Goal: Task Accomplishment & Management: Use online tool/utility

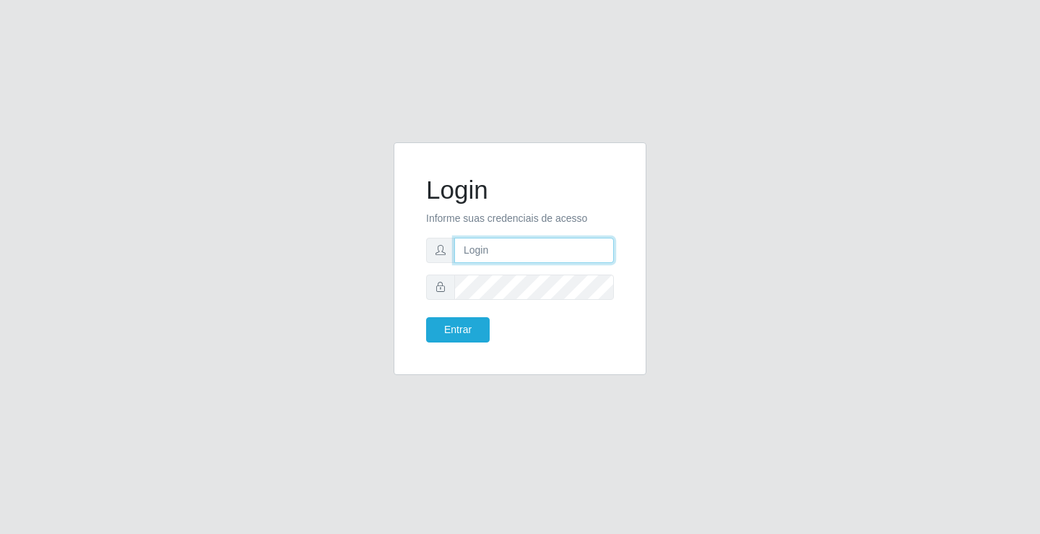
click at [535, 258] on input "text" at bounding box center [534, 250] width 160 height 25
type input "[PERSON_NAME]"
click at [426, 317] on button "Entrar" at bounding box center [458, 329] width 64 height 25
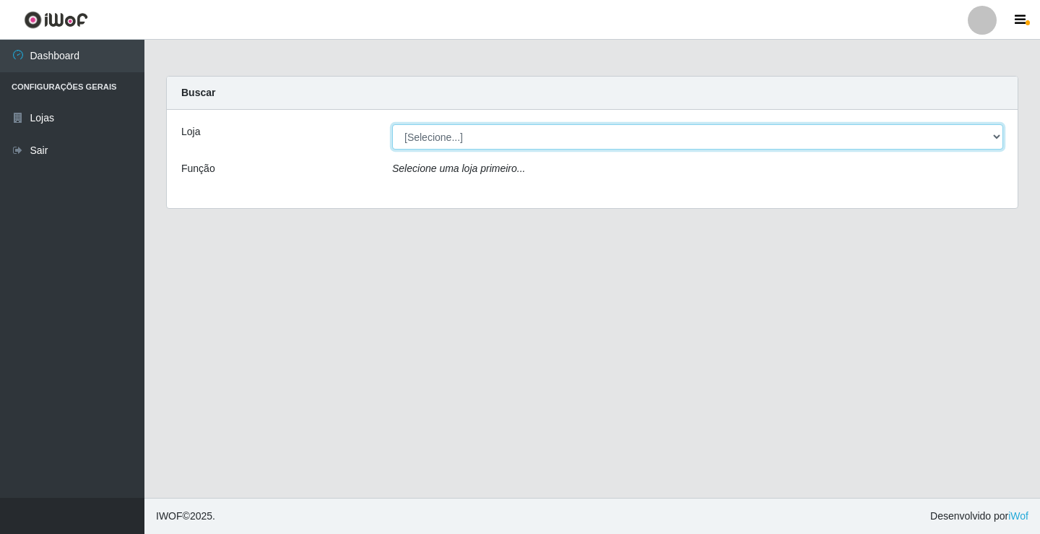
click at [521, 135] on select "[Selecione...] Ideal - Conceição" at bounding box center [697, 136] width 611 height 25
select select "231"
click at [392, 124] on select "[Selecione...] Ideal - Conceição" at bounding box center [697, 136] width 611 height 25
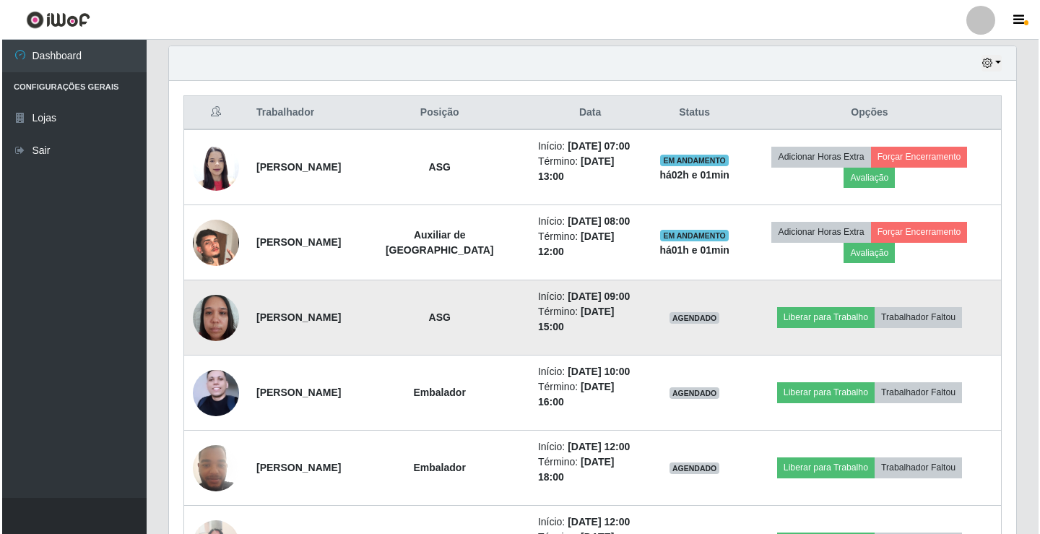
scroll to position [505, 0]
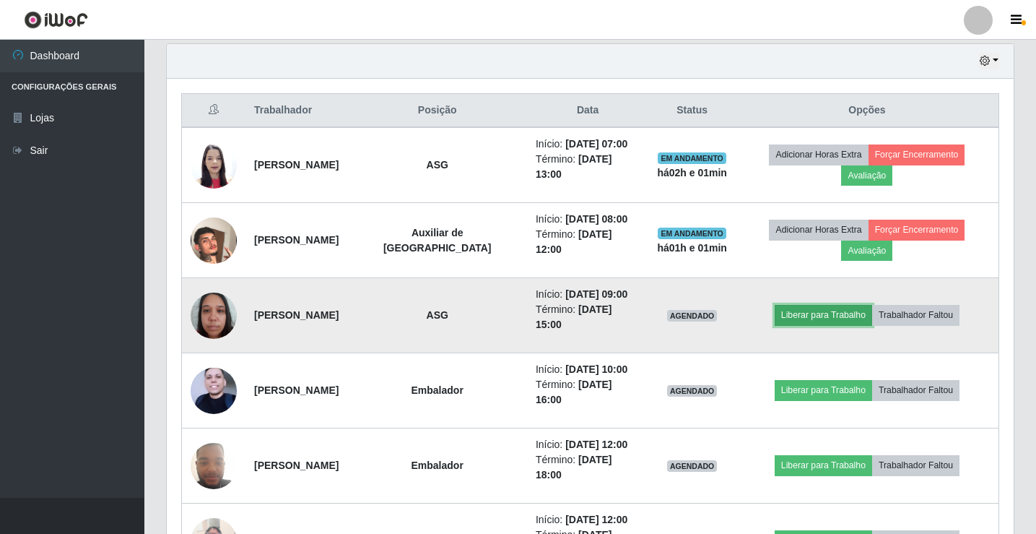
click at [799, 313] on button "Liberar para Trabalho" at bounding box center [823, 315] width 97 height 20
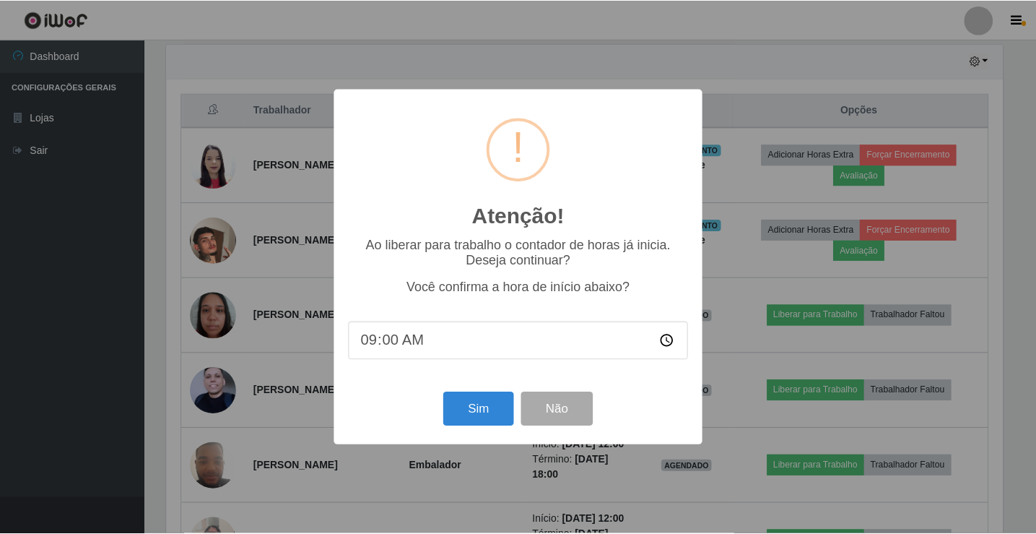
scroll to position [300, 840]
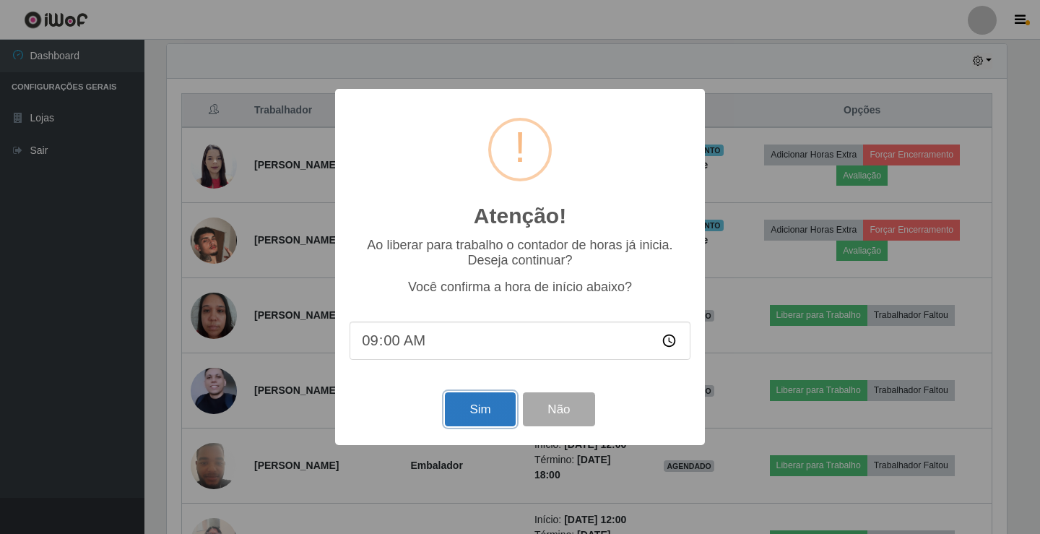
click at [467, 409] on button "Sim" at bounding box center [480, 409] width 70 height 34
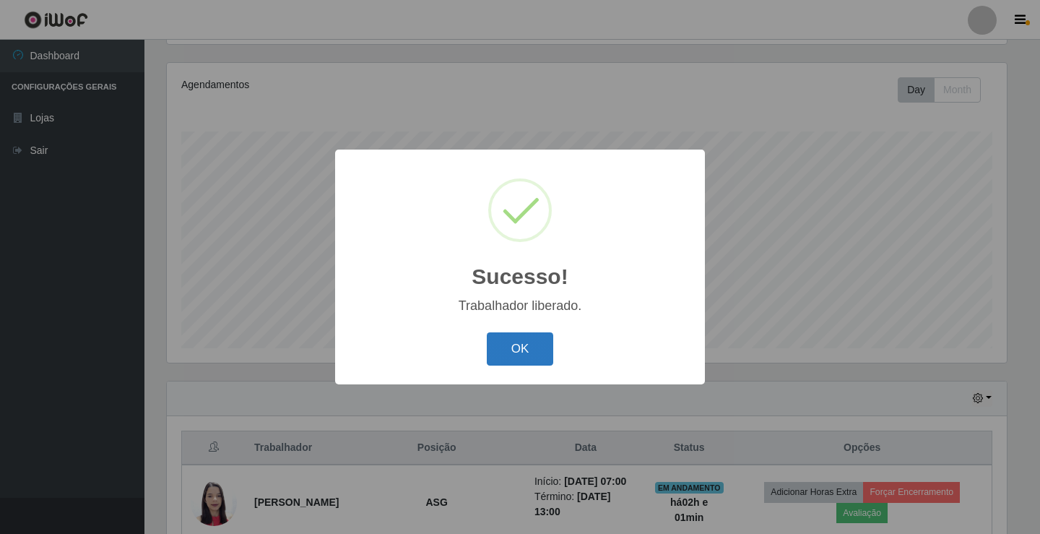
click at [508, 351] on button "OK" at bounding box center [520, 349] width 67 height 34
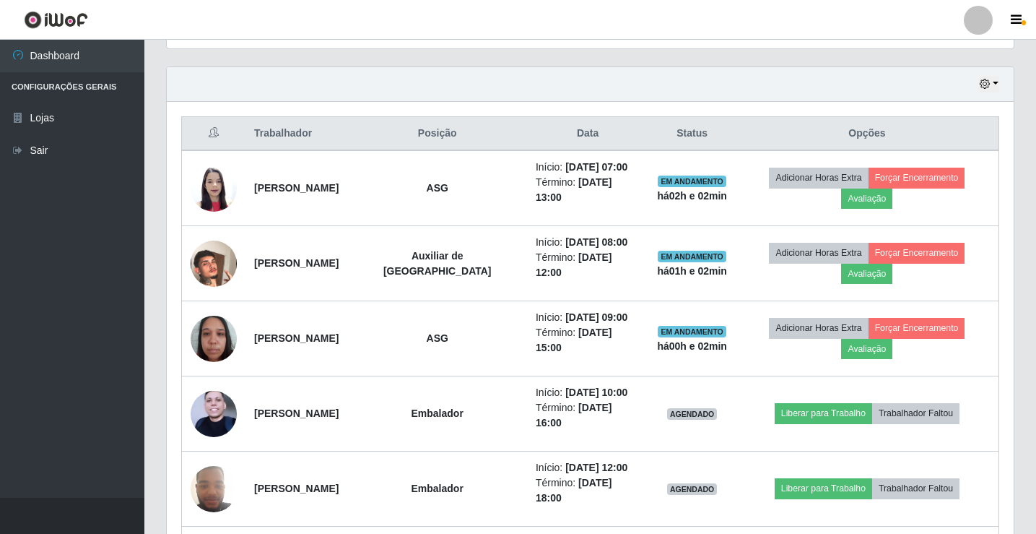
scroll to position [457, 0]
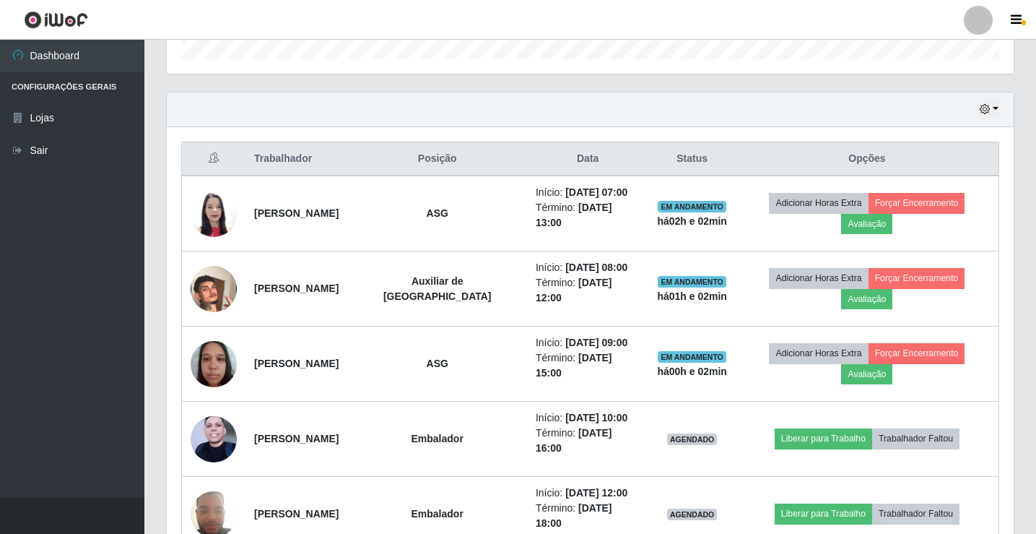
click at [970, 20] on div at bounding box center [978, 20] width 29 height 29
click at [974, 113] on button "Sair" at bounding box center [950, 112] width 130 height 30
